Goal: Information Seeking & Learning: Learn about a topic

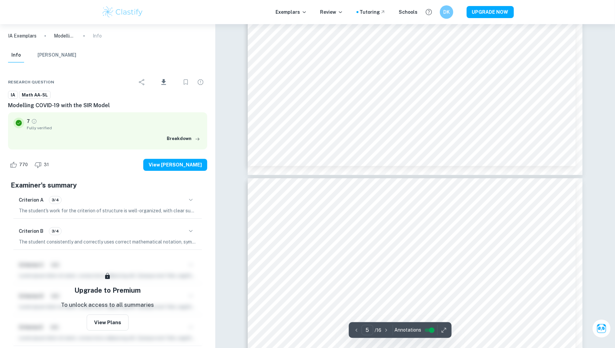
scroll to position [2140, 0]
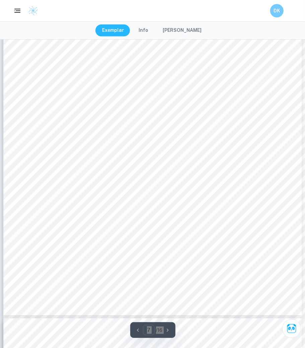
scroll to position [2563, 0]
